Goal: Task Accomplishment & Management: Manage account settings

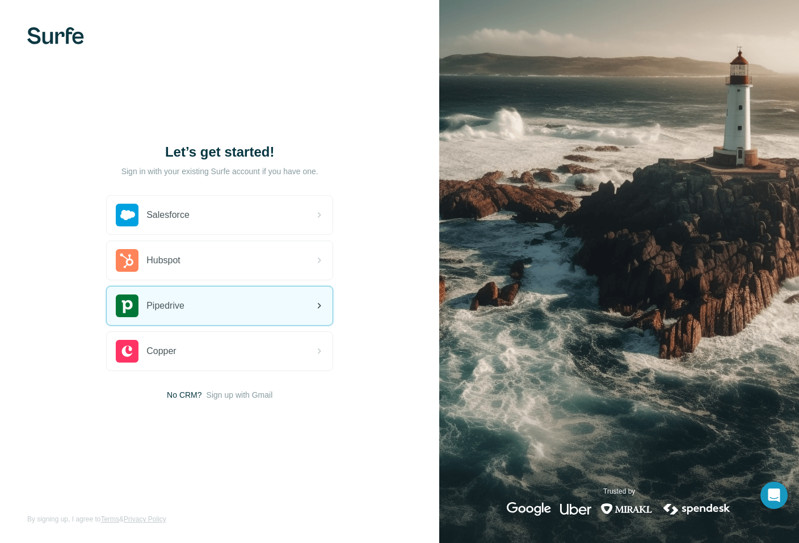
click at [220, 303] on div "Pipedrive" at bounding box center [220, 306] width 226 height 39
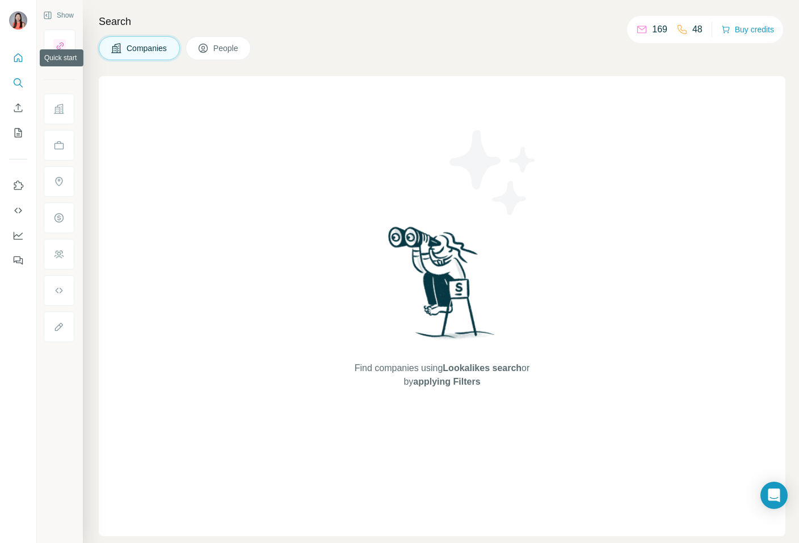
click at [16, 53] on icon "Quick start" at bounding box center [17, 57] width 11 height 11
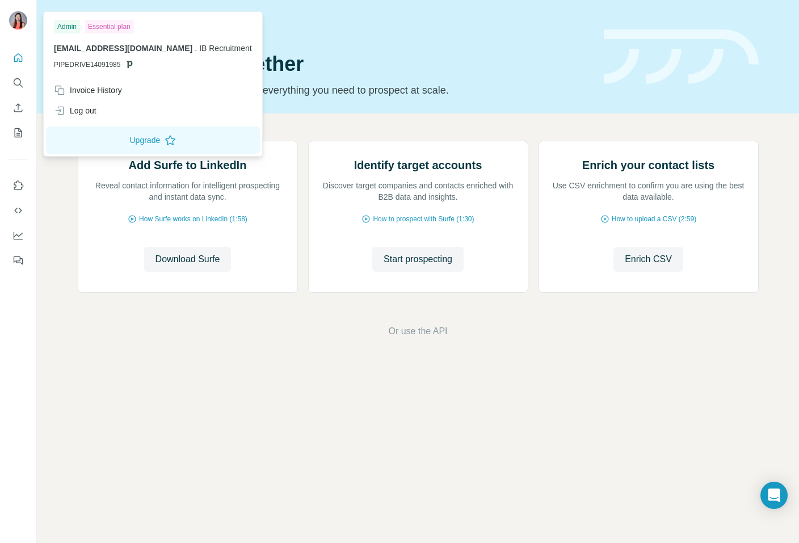
click at [17, 19] on img at bounding box center [18, 20] width 18 height 18
drag, startPoint x: 68, startPoint y: 27, endPoint x: 152, endPoint y: 25, distance: 83.5
click at [152, 26] on div "Admin Essential plan" at bounding box center [153, 27] width 198 height 14
click at [152, 25] on div "Admin Essential plan" at bounding box center [153, 27] width 198 height 14
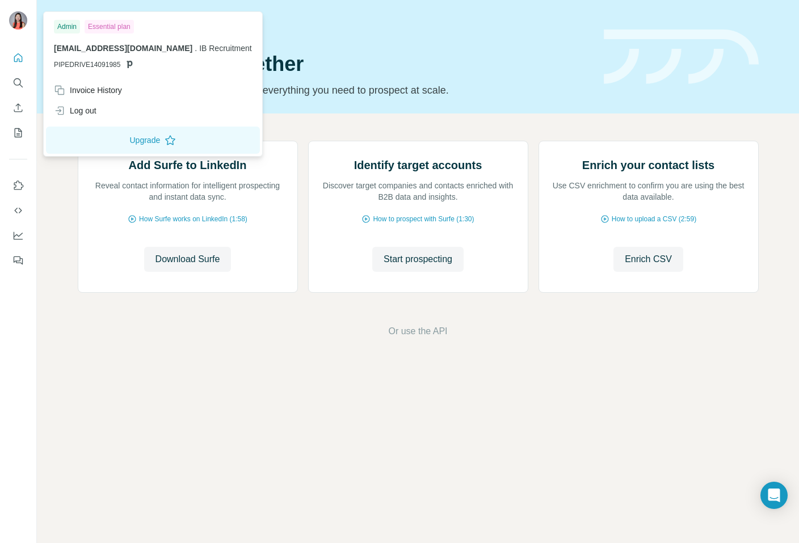
click at [100, 47] on span "[EMAIL_ADDRESS][DOMAIN_NAME]" at bounding box center [123, 48] width 139 height 9
click at [18, 234] on icon "Dashboard" at bounding box center [17, 235] width 11 height 11
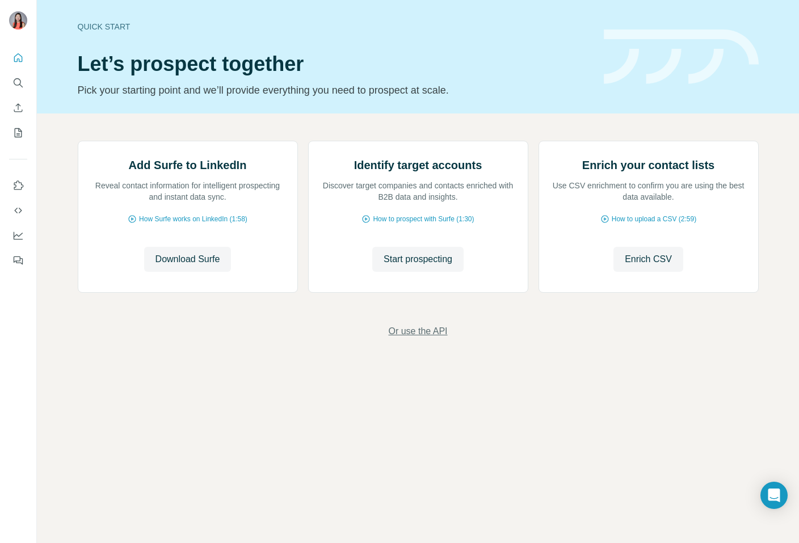
click at [411, 338] on span "Or use the API" at bounding box center [417, 332] width 59 height 14
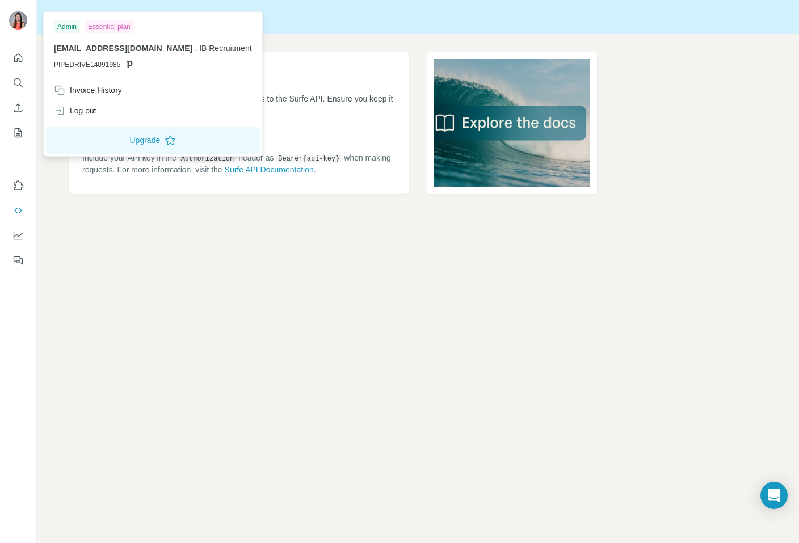
click at [18, 26] on img at bounding box center [18, 20] width 18 height 18
click at [97, 109] on div "Log out" at bounding box center [153, 110] width 212 height 20
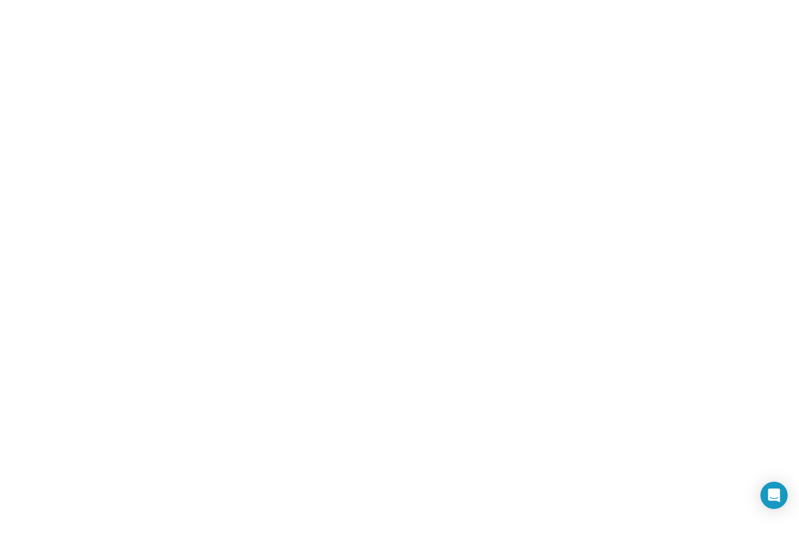
click at [97, 0] on html at bounding box center [399, 0] width 799 height 0
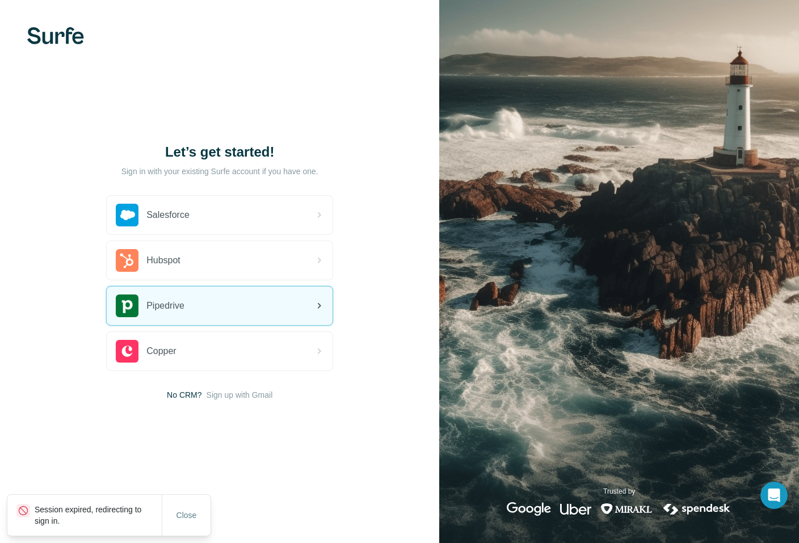
click at [187, 302] on div "Pipedrive" at bounding box center [220, 306] width 226 height 39
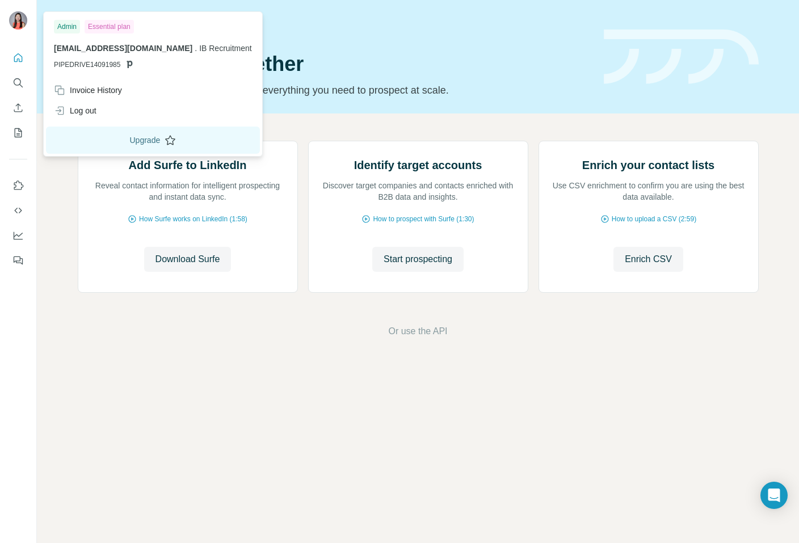
click at [124, 140] on button "Upgrade" at bounding box center [153, 140] width 214 height 27
